Goal: Transaction & Acquisition: Purchase product/service

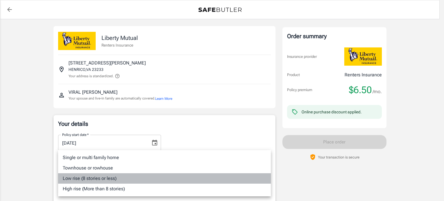
click at [169, 180] on li "Low rise (8 stories or less)" at bounding box center [164, 178] width 213 height 10
type input "lowrise"
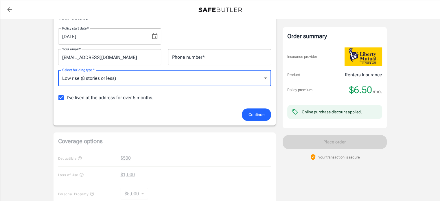
scroll to position [105, 0]
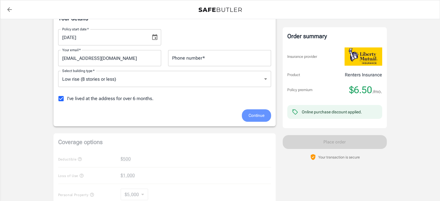
click at [256, 116] on span "Continue" at bounding box center [256, 115] width 16 height 7
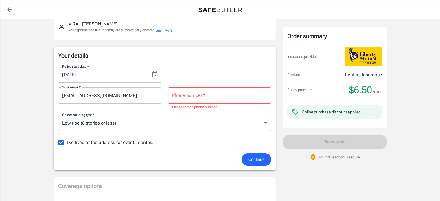
scroll to position [63, 0]
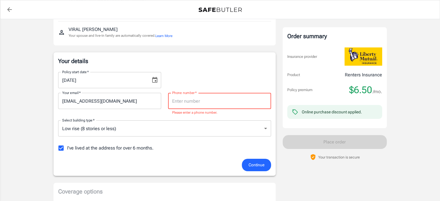
click at [221, 99] on input "Phone number   *" at bounding box center [219, 101] width 103 height 16
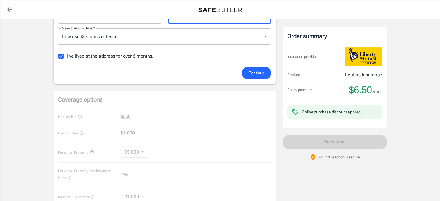
scroll to position [147, 0]
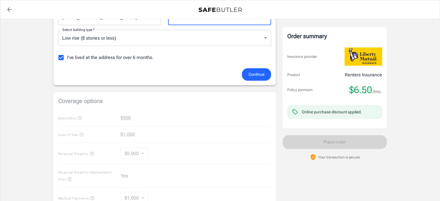
type input "8042009665"
click at [265, 74] on button "Continue" at bounding box center [256, 74] width 29 height 12
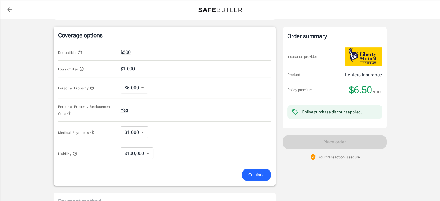
scroll to position [222, 0]
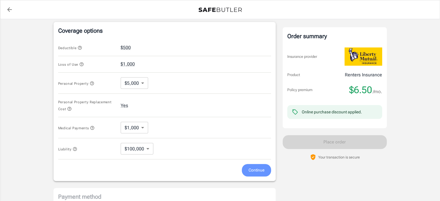
click at [250, 167] on span "Continue" at bounding box center [256, 169] width 16 height 7
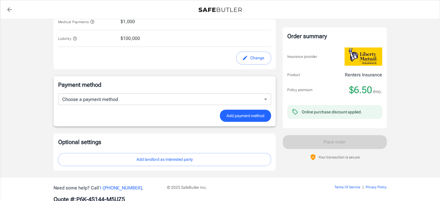
scroll to position [322, 0]
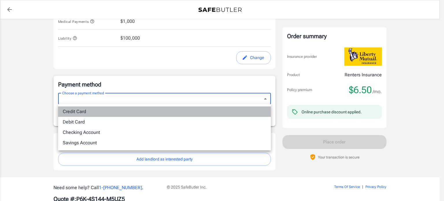
click at [199, 114] on li "Credit Card" at bounding box center [164, 111] width 213 height 10
type input "credit"
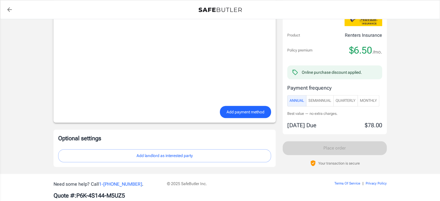
scroll to position [484, 0]
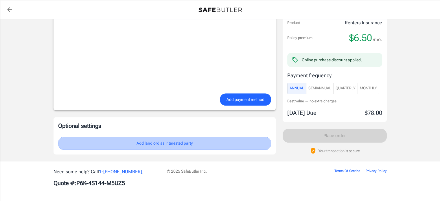
click at [207, 142] on button "Add landlord as interested party" at bounding box center [164, 143] width 213 height 13
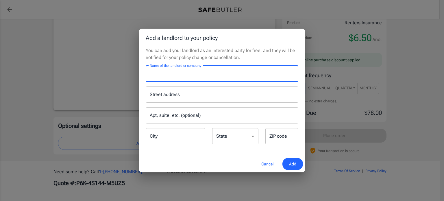
click at [225, 76] on input "Name of the landlord or company" at bounding box center [222, 74] width 153 height 16
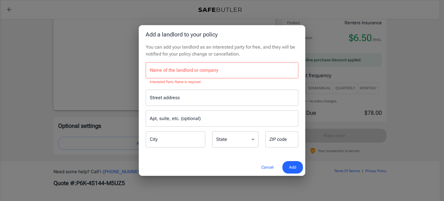
click at [439, 84] on div "Add a landlord to your policy You can add your landlord as an interested party …" at bounding box center [222, 100] width 444 height 201
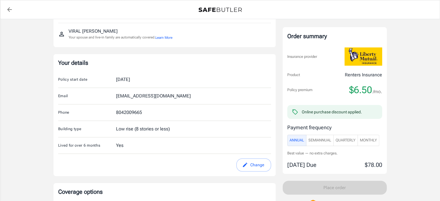
scroll to position [62, 0]
click at [251, 170] on div "Your details Policy start date [DATE] Email [EMAIL_ADDRESS][DOMAIN_NAME] Phone …" at bounding box center [164, 114] width 222 height 122
click at [251, 166] on button "Change" at bounding box center [253, 164] width 35 height 13
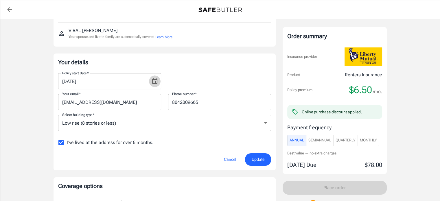
click at [154, 80] on icon "Choose date, selected date is Sep 3, 2025" at bounding box center [154, 81] width 7 height 7
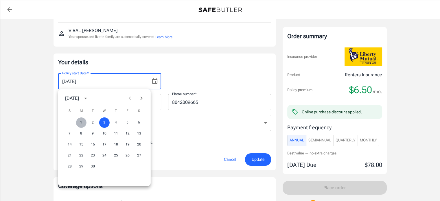
click at [80, 120] on button "1" at bounding box center [81, 122] width 10 height 10
type input "[DATE]"
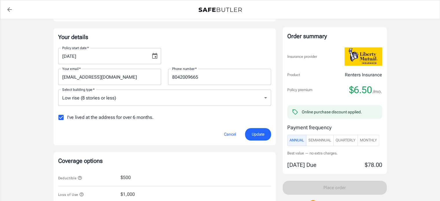
scroll to position [88, 0]
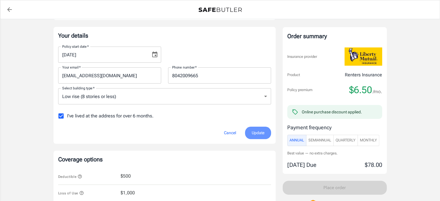
click at [259, 131] on span "Update" at bounding box center [257, 132] width 13 height 7
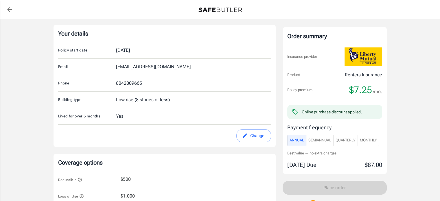
scroll to position [97, 0]
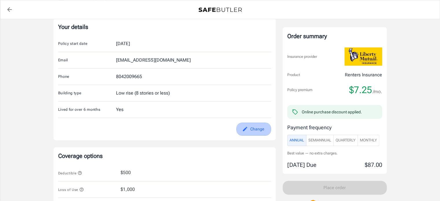
click at [261, 125] on button "Change" at bounding box center [253, 129] width 35 height 13
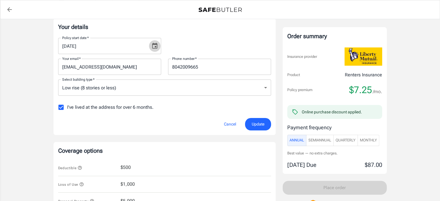
click at [157, 44] on icon "Choose date, selected date is Sep 1, 2025" at bounding box center [154, 46] width 5 height 6
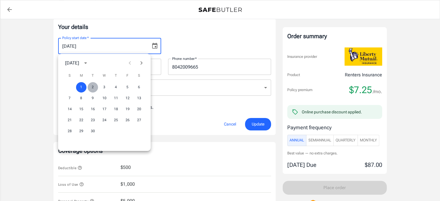
click at [92, 87] on button "2" at bounding box center [93, 87] width 10 height 10
type input "[DATE]"
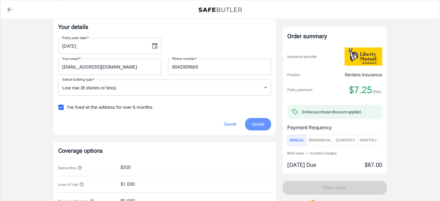
click at [258, 122] on span "Update" at bounding box center [257, 124] width 13 height 7
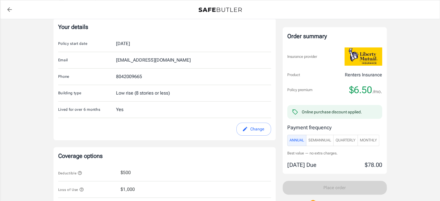
click at [246, 121] on form "Policy start date [DATE] Email [EMAIL_ADDRESS][DOMAIN_NAME] Phone [PHONE_NUMBER…" at bounding box center [164, 86] width 213 height 100
click at [246, 127] on icon "edit" at bounding box center [244, 129] width 4 height 4
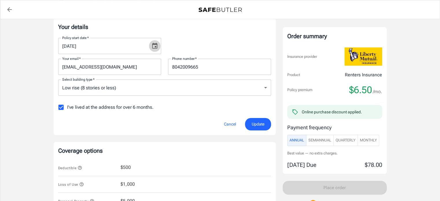
click at [155, 48] on icon "Choose date, selected date is Sep 2, 2025" at bounding box center [154, 46] width 5 height 6
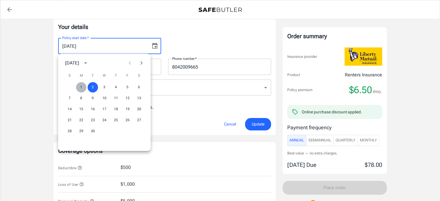
click at [82, 86] on button "1" at bounding box center [81, 87] width 10 height 10
type input "[DATE]"
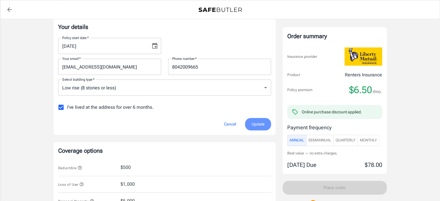
click at [249, 122] on button "Update" at bounding box center [258, 124] width 26 height 12
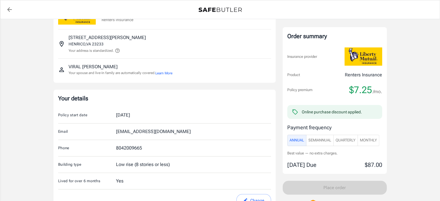
scroll to position [0, 0]
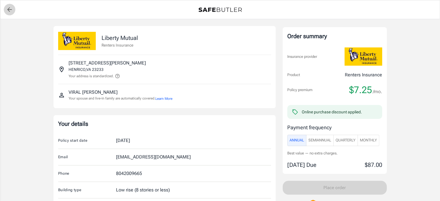
click at [12, 11] on icon "back to quotes" at bounding box center [9, 9] width 7 height 7
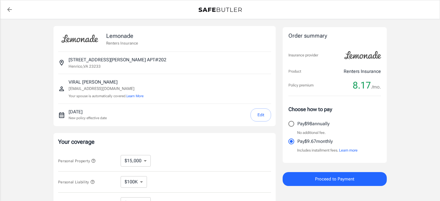
select select "15000"
select select "500"
click at [126, 159] on select "$10,000 $15,000 $20,000 $25,000 $30,000 $40,000 $50,000 $100K $150K $200K $250K" at bounding box center [136, 161] width 30 height 12
select select "10000"
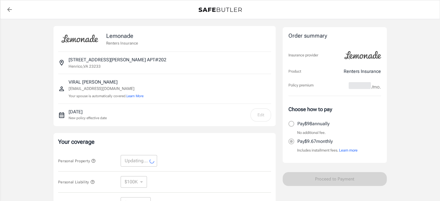
select select "10000"
select select "3000"
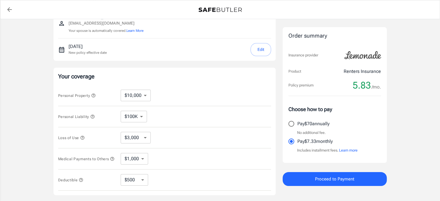
scroll to position [66, 0]
click at [292, 122] on input "Pay $70 annually" at bounding box center [291, 124] width 12 height 12
radio input "true"
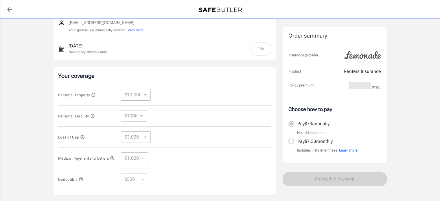
click at [292, 122] on label "Pay $70 annually" at bounding box center [330, 124] width 91 height 12
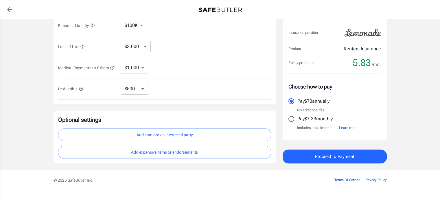
scroll to position [158, 0]
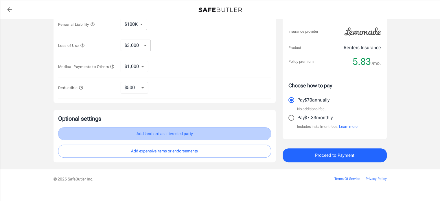
click at [185, 133] on button "Add landlord as interested party" at bounding box center [164, 133] width 213 height 13
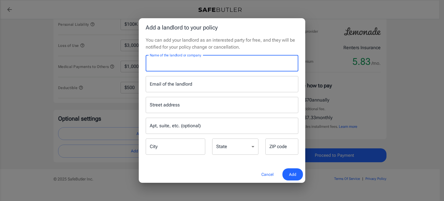
click at [186, 63] on input "Name of the landlord or company" at bounding box center [222, 63] width 153 height 16
type input "NORTH GAYTON APARTMENTS LP"
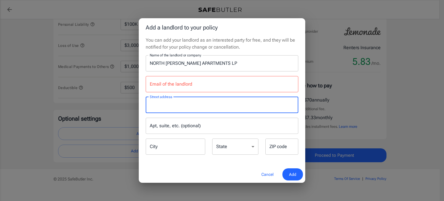
click at [174, 104] on input "Street address" at bounding box center [221, 104] width 147 height 11
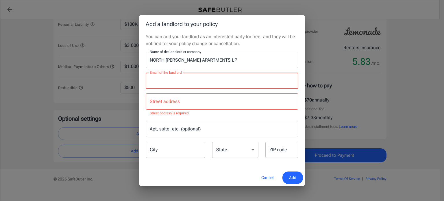
click at [181, 82] on input "Email of the landlord" at bounding box center [222, 81] width 153 height 16
paste input "communications@tbco.mailer.appfolio.us"
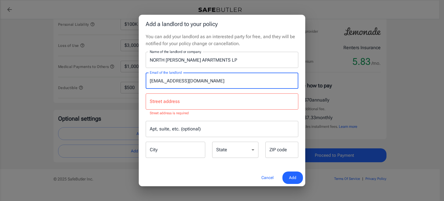
type input "communications@tbco.mailer.appfolio.us"
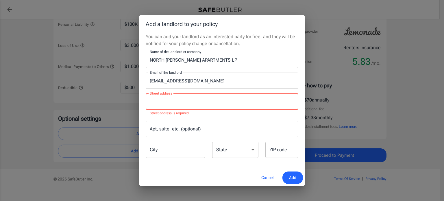
click at [164, 99] on input "Street address" at bounding box center [221, 101] width 147 height 11
type input "11931 Misty Cove Ct"
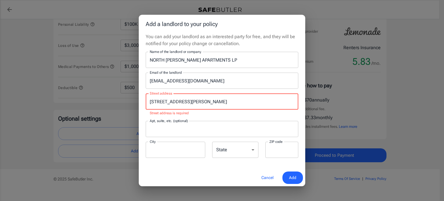
type input "APT#202"
type input "Henrico"
type input "23233"
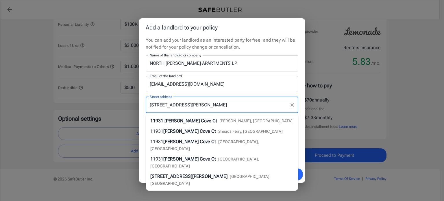
click at [219, 122] on span "Henrico, VA" at bounding box center [255, 121] width 73 height 5
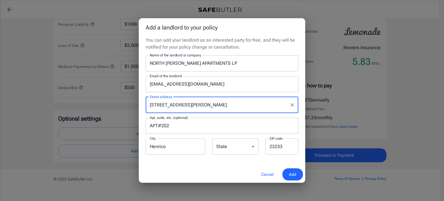
select select "VA"
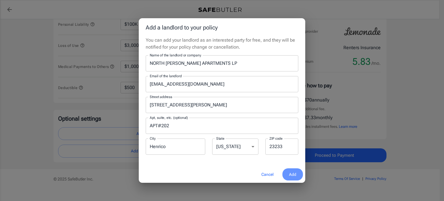
click at [292, 171] on span "Add" at bounding box center [292, 174] width 7 height 7
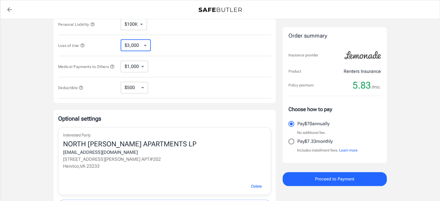
click at [138, 47] on select "$3,000 $6,000 $12,000 $21,000 $36,000 $60,000 $96,000 $153K $198K" at bounding box center [136, 46] width 30 height 12
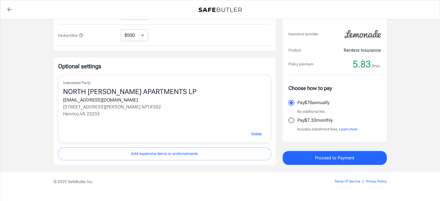
scroll to position [222, 0]
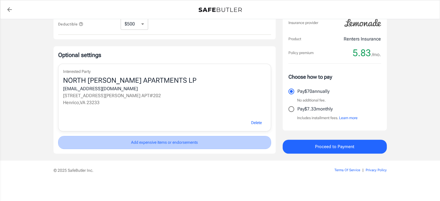
click at [212, 145] on button "Add expensive items or endorsements" at bounding box center [164, 142] width 213 height 13
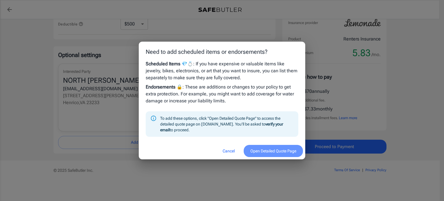
click at [266, 151] on button "Open Detailed Quote Page" at bounding box center [273, 151] width 59 height 12
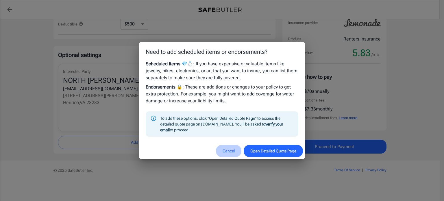
click at [228, 153] on button "Cancel" at bounding box center [228, 151] width 25 height 12
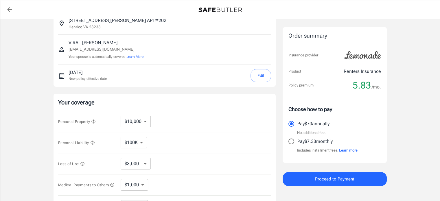
scroll to position [40, 0]
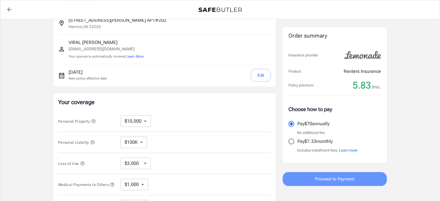
click at [354, 181] on button "Proceed to Payment" at bounding box center [334, 179] width 104 height 14
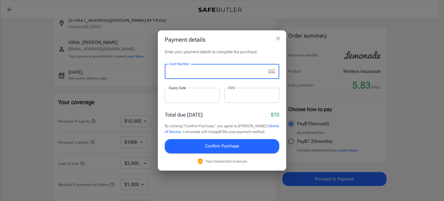
click at [208, 67] on div at bounding box center [215, 71] width 101 height 15
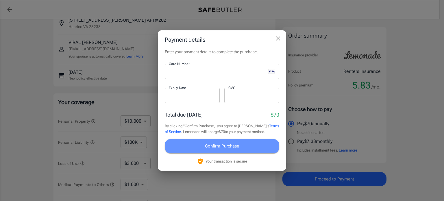
click at [217, 145] on span "Confirm Purchase" at bounding box center [222, 146] width 34 height 8
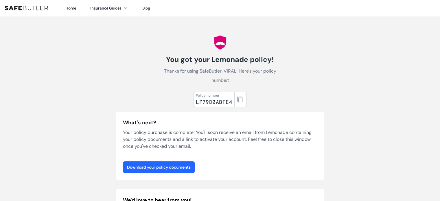
click at [172, 170] on link "Download your policy documents" at bounding box center [159, 167] width 72 height 12
